Goal: Navigation & Orientation: Find specific page/section

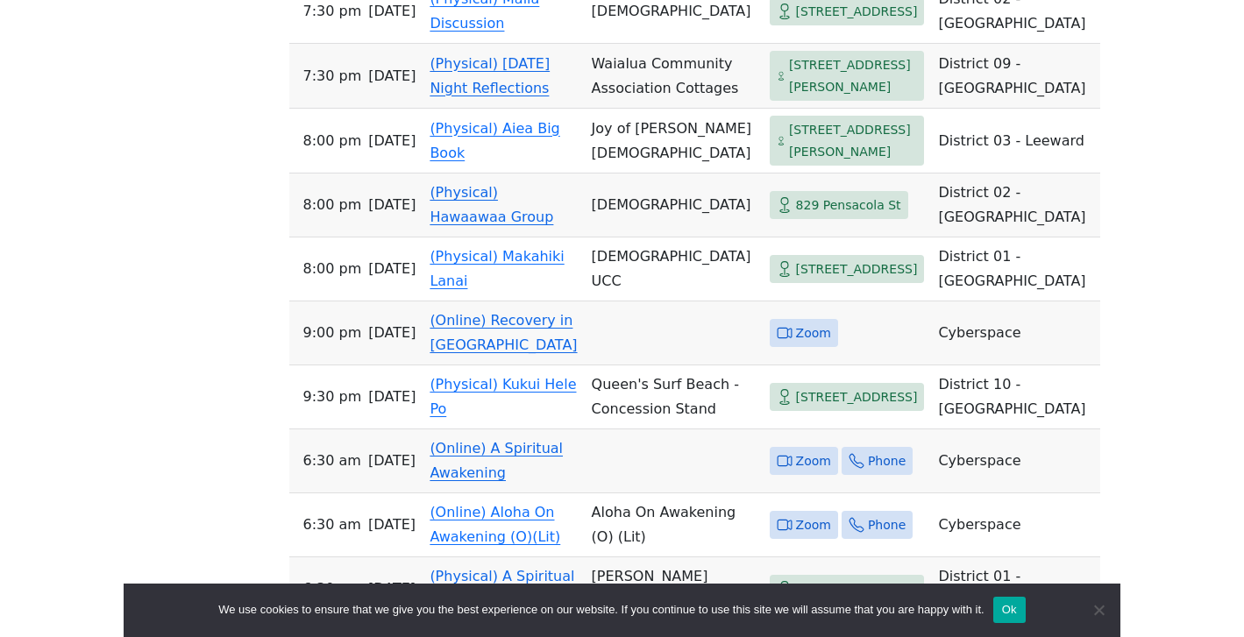
scroll to position [2002, 0]
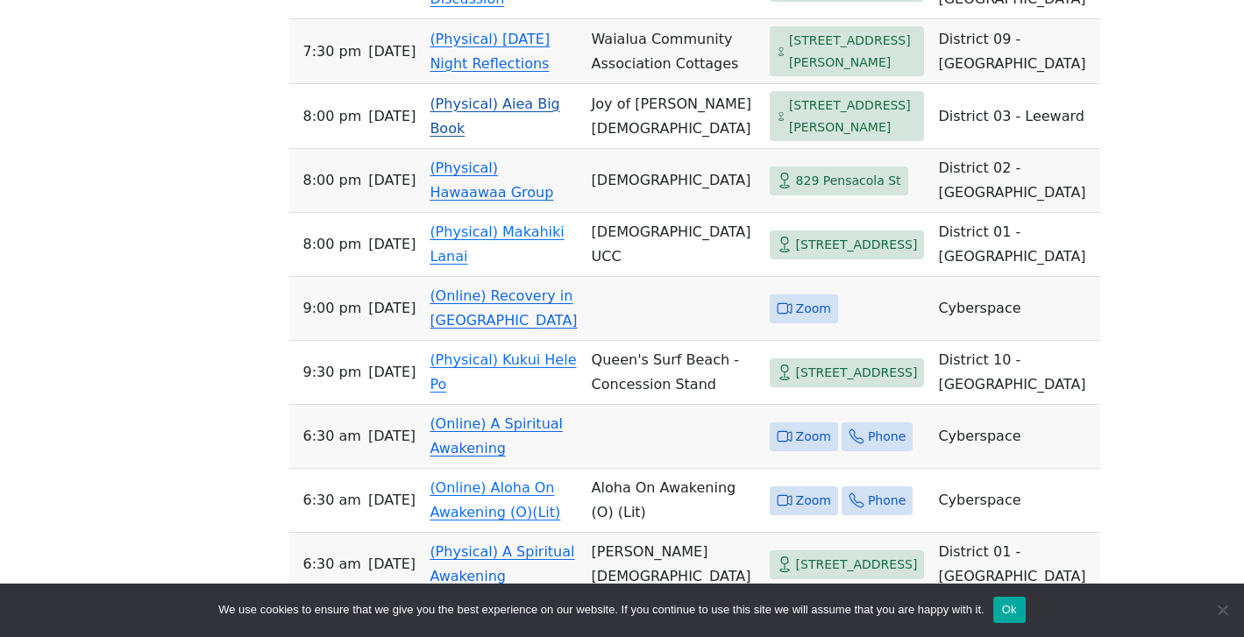
click at [516, 137] on link "(Physical) Aiea Big Book" at bounding box center [494, 116] width 130 height 41
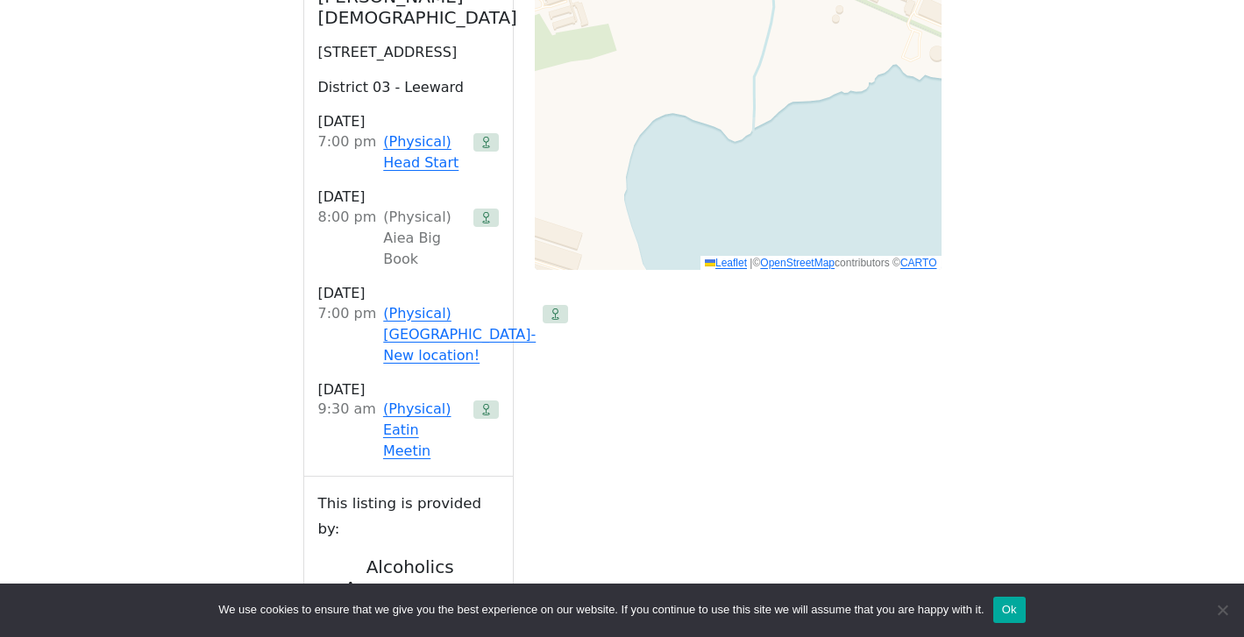
scroll to position [1399, 0]
click at [410, 162] on link "(Physical) Head Start" at bounding box center [424, 151] width 82 height 42
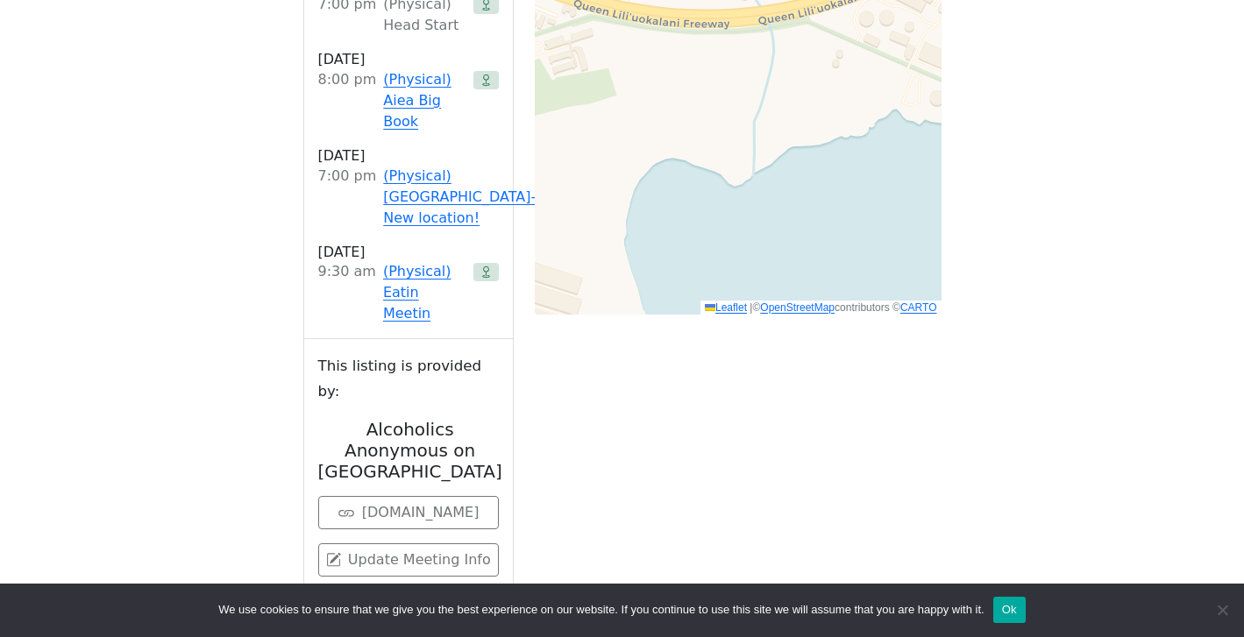
scroll to position [1358, 0]
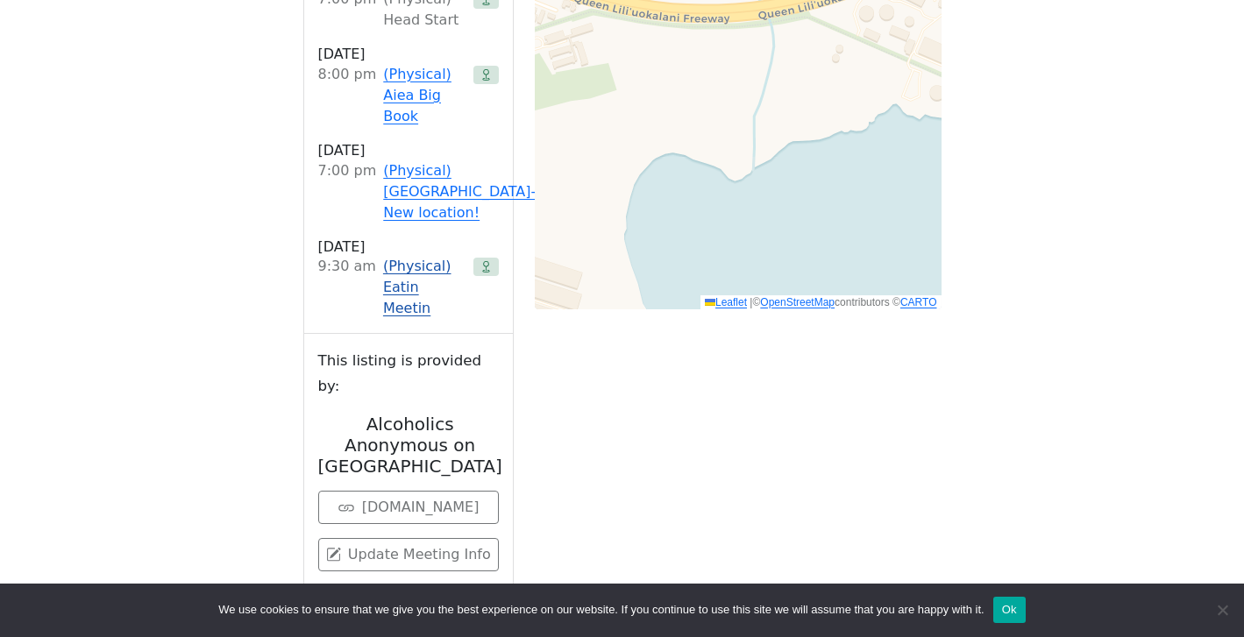
click at [409, 265] on link "(Physical) Eatin Meetin" at bounding box center [424, 287] width 83 height 63
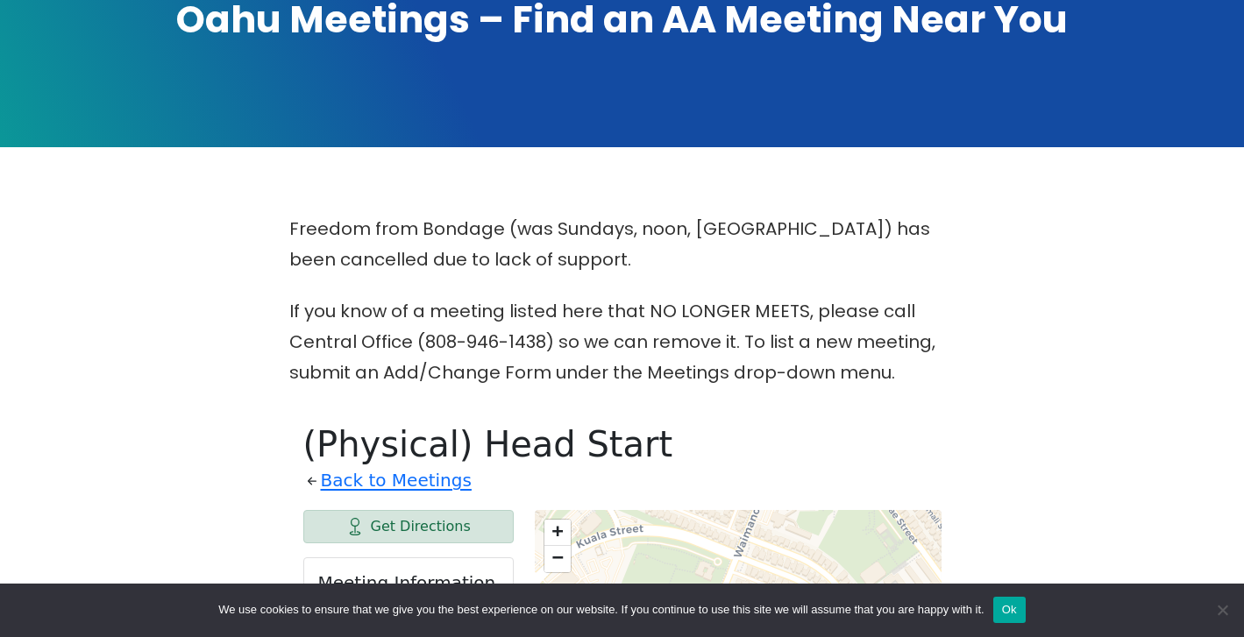
scroll to position [169, 0]
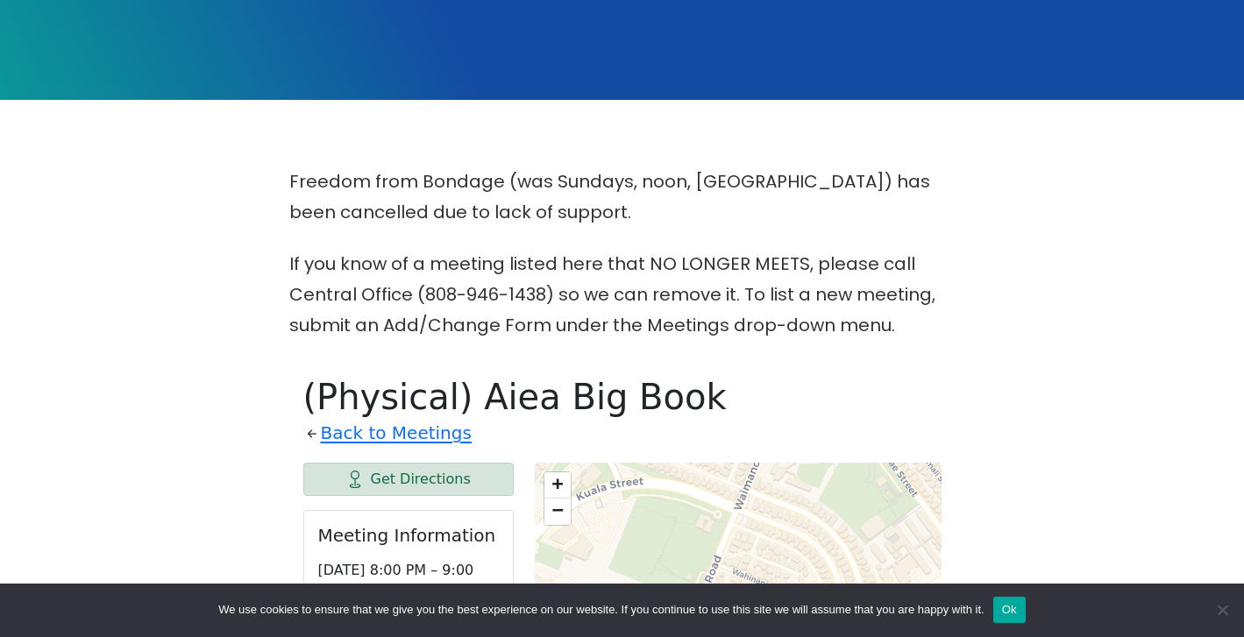
scroll to position [174, 0]
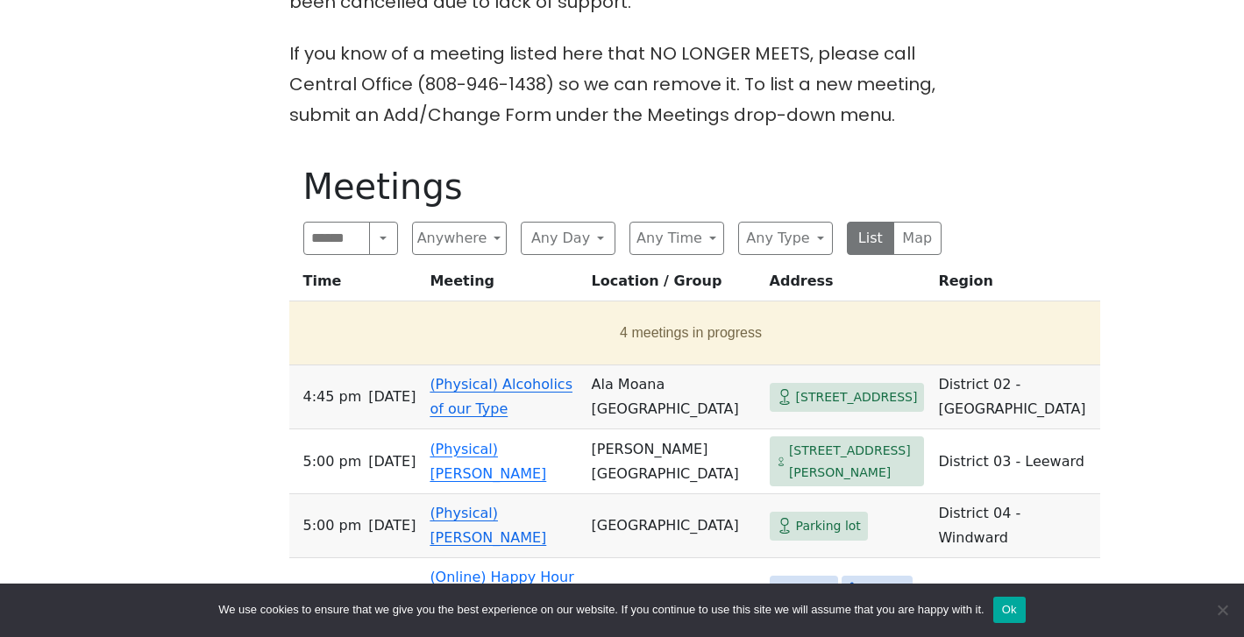
scroll to position [557, 0]
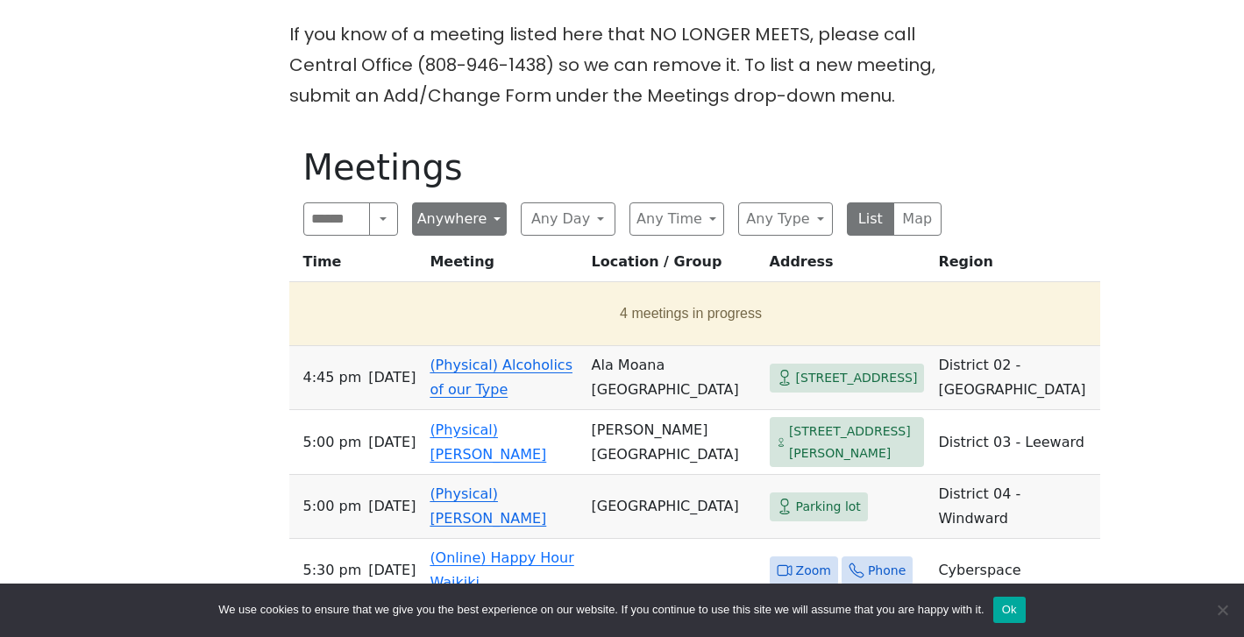
click at [500, 216] on button "Anywhere" at bounding box center [459, 218] width 95 height 33
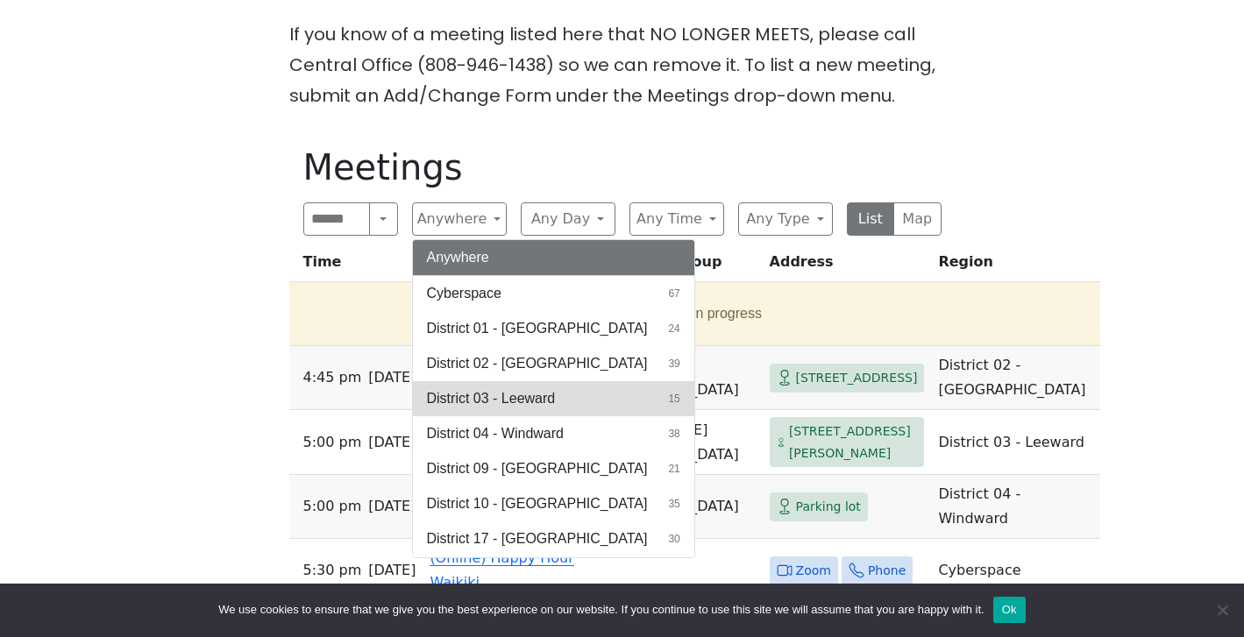
click at [538, 401] on span "District 03 - Leeward" at bounding box center [491, 398] width 129 height 21
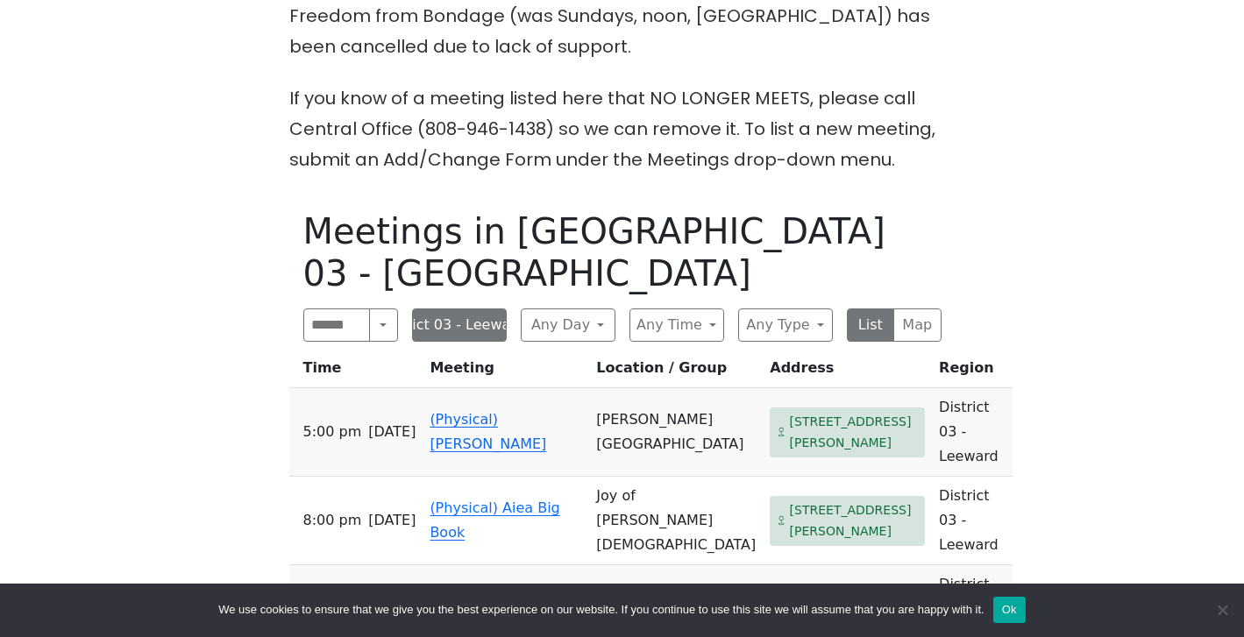
scroll to position [504, 0]
